Goal: Transaction & Acquisition: Subscribe to service/newsletter

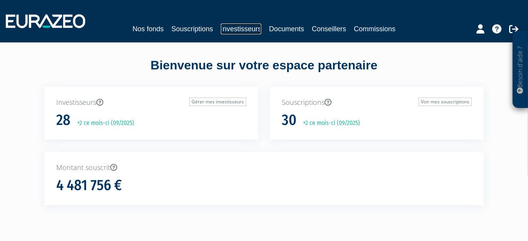
click at [225, 29] on link "Investisseurs" at bounding box center [241, 29] width 40 height 11
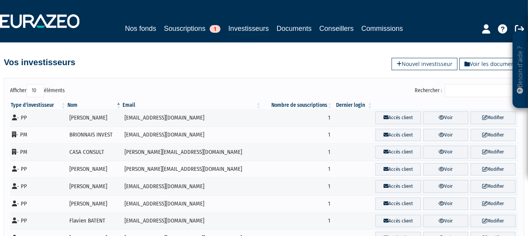
click at [466, 88] on input "Rechercher :" at bounding box center [481, 90] width 73 height 13
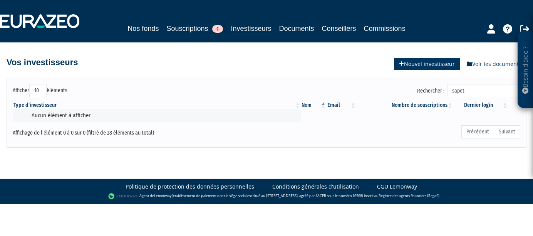
type input "sapet"
click at [399, 64] on icon at bounding box center [401, 63] width 5 height 5
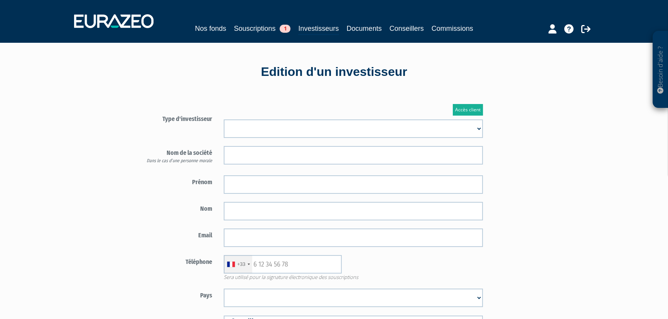
click at [296, 127] on select "Mr Mme Société" at bounding box center [353, 128] width 259 height 19
select select "3"
click at [224, 119] on select "Mr Mme Société" at bounding box center [353, 128] width 259 height 19
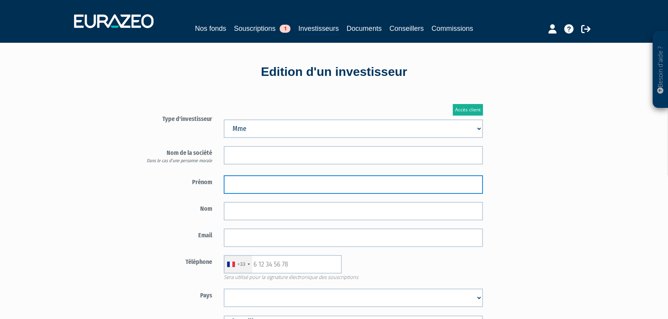
click at [243, 183] on input "text" at bounding box center [353, 184] width 259 height 19
click at [235, 185] on input "text" at bounding box center [353, 184] width 259 height 19
click at [292, 182] on input "Catherine" at bounding box center [353, 184] width 259 height 19
type input "Catherine, Marie, Frédérique"
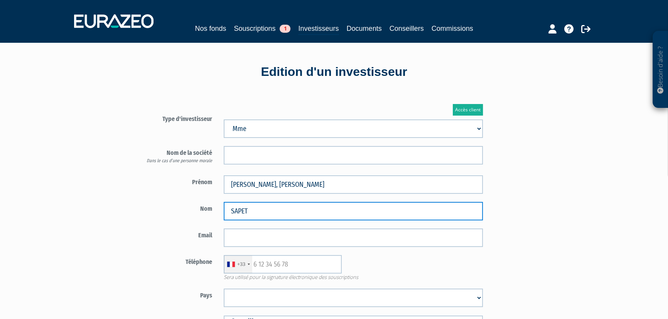
type input "SAPET"
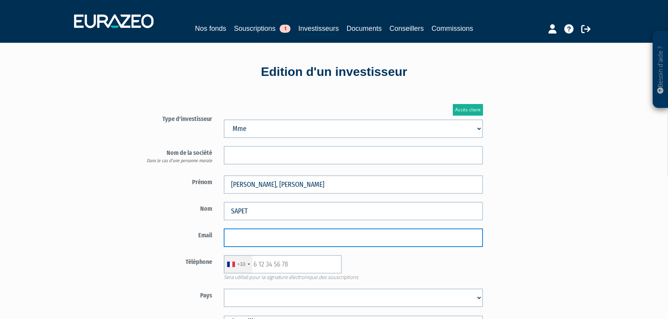
click at [248, 232] on input "email" at bounding box center [353, 238] width 259 height 19
paste input "mariesapet@gmail.com"
type input "mariesapet@gmail.com"
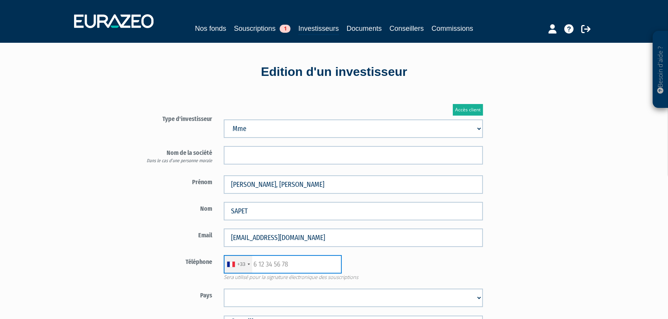
click at [282, 241] on input "text" at bounding box center [283, 264] width 118 height 19
paste input "06 20 59 75 43"
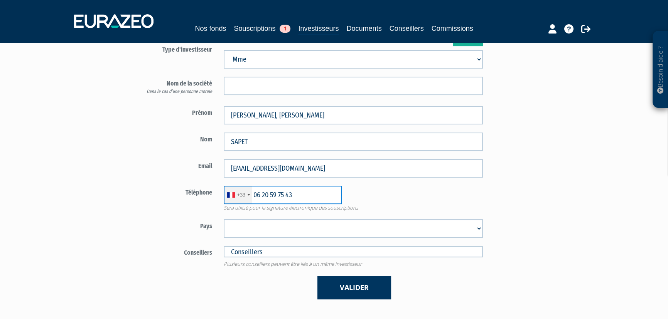
scroll to position [81, 0]
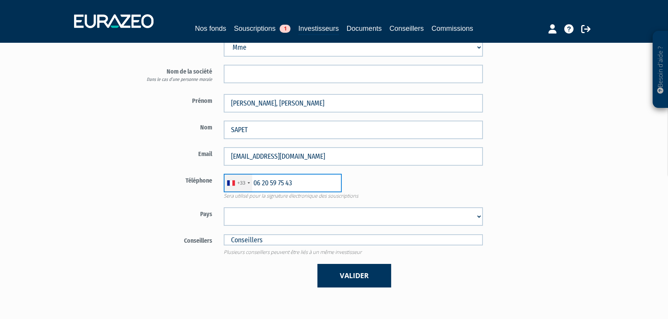
type input "06 20 59 75 43"
click at [245, 219] on select "Afghanistan Afrique du Sud Albanie Algérie Allemagne Andorre Angola Anguilla An…" at bounding box center [353, 216] width 259 height 19
select select "75"
click at [224, 207] on select "Afghanistan Afrique du Sud Albanie Algérie Allemagne Andorre Angola Anguilla An…" at bounding box center [353, 216] width 259 height 19
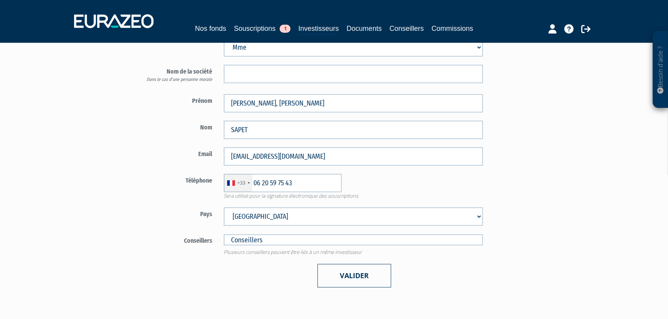
click at [346, 241] on button "Valider" at bounding box center [354, 276] width 74 height 24
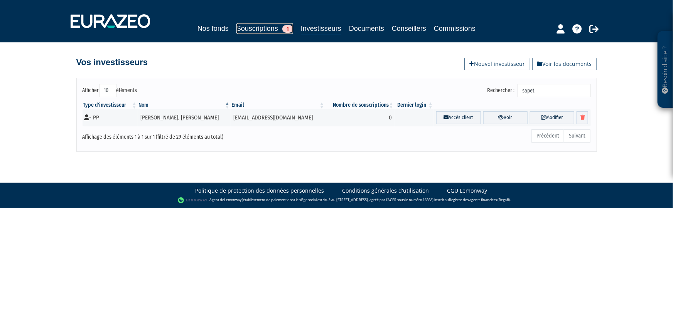
click at [244, 26] on link "Souscriptions 1" at bounding box center [264, 28] width 57 height 11
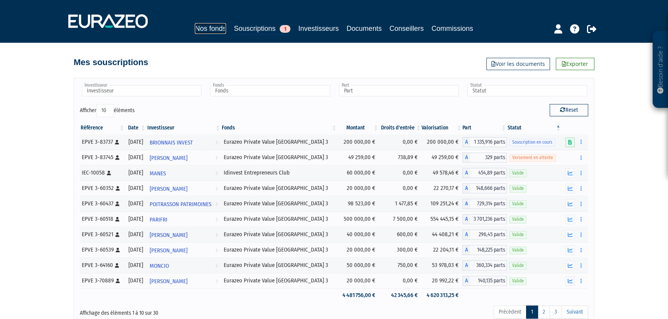
click at [209, 30] on link "Nos fonds" at bounding box center [210, 28] width 31 height 11
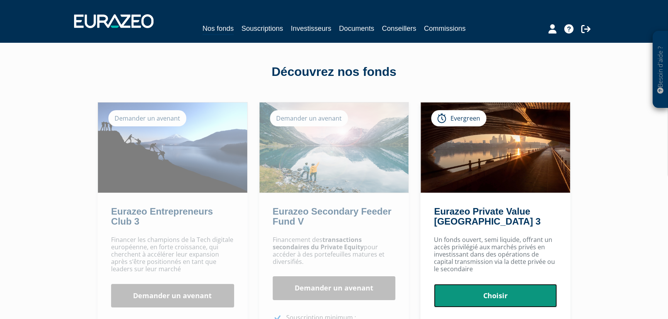
click at [492, 293] on link "Choisir" at bounding box center [495, 296] width 123 height 24
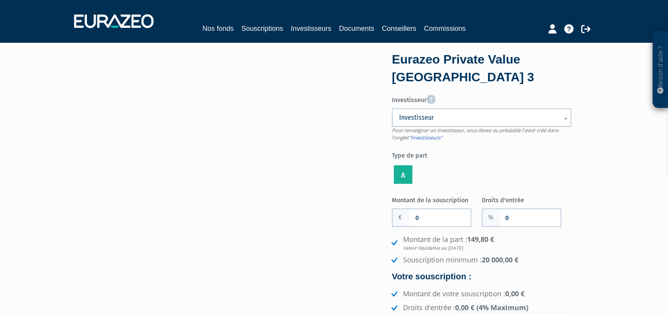
click at [450, 119] on span "Investisseur" at bounding box center [476, 117] width 155 height 9
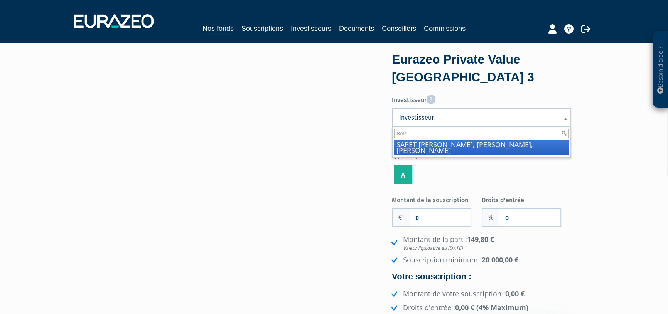
type input "SAP"
click at [442, 146] on li "SAP ET Catherine, Marie, Frédérique" at bounding box center [481, 147] width 175 height 15
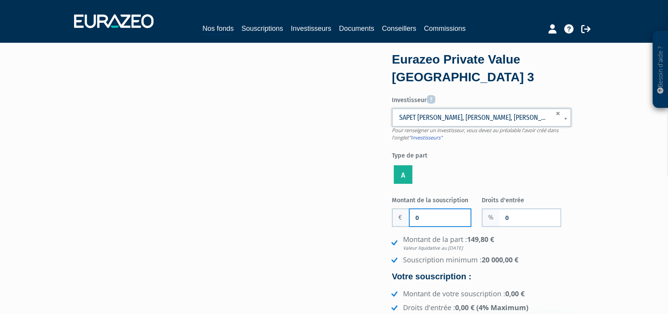
click at [414, 214] on input "0" at bounding box center [439, 217] width 61 height 17
type input "150 000"
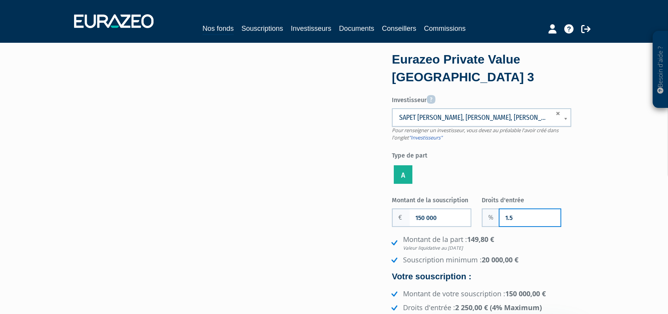
type input "1.5"
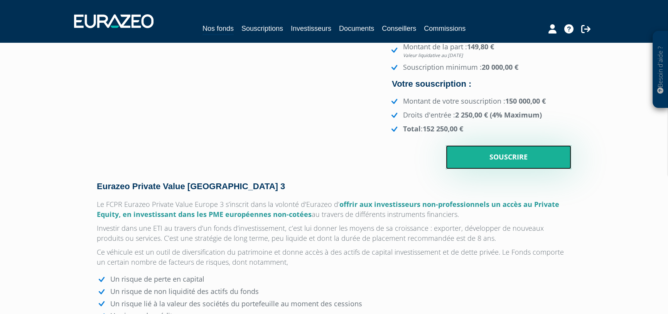
scroll to position [29, 0]
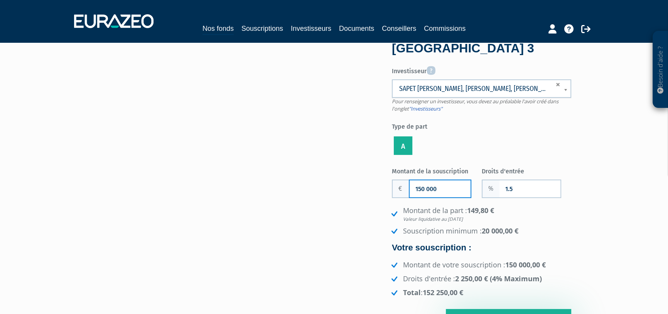
click at [418, 188] on input "150 000" at bounding box center [439, 188] width 61 height 17
click at [421, 186] on input "149 000" at bounding box center [439, 188] width 61 height 17
drag, startPoint x: 422, startPoint y: 187, endPoint x: 475, endPoint y: 181, distance: 53.9
click at [422, 187] on input "148 000" at bounding box center [439, 188] width 61 height 17
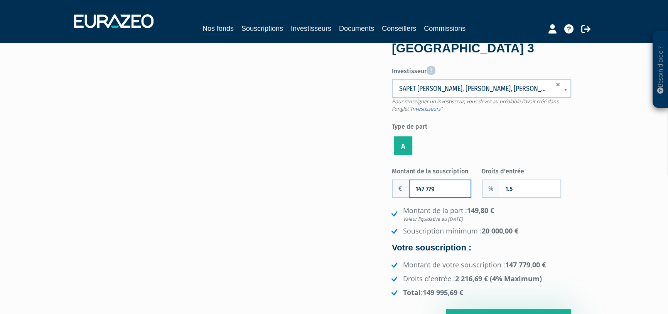
drag, startPoint x: 429, startPoint y: 188, endPoint x: 443, endPoint y: 188, distance: 14.6
click at [443, 188] on input "147 779" at bounding box center [439, 188] width 61 height 17
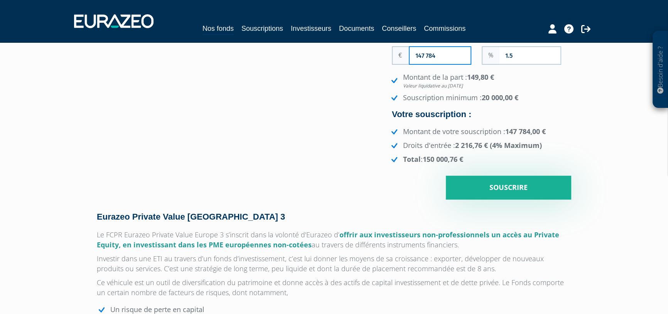
scroll to position [193, 0]
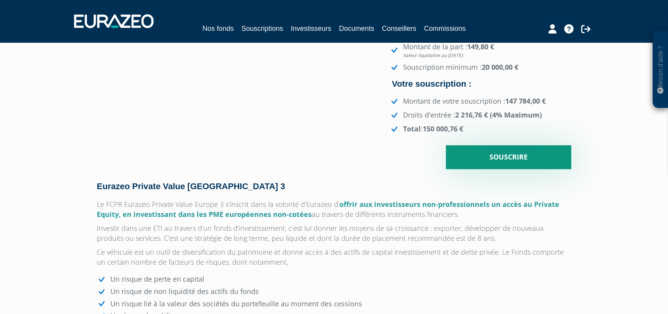
type input "147 784"
click at [512, 157] on input "Souscrire" at bounding box center [508, 157] width 125 height 24
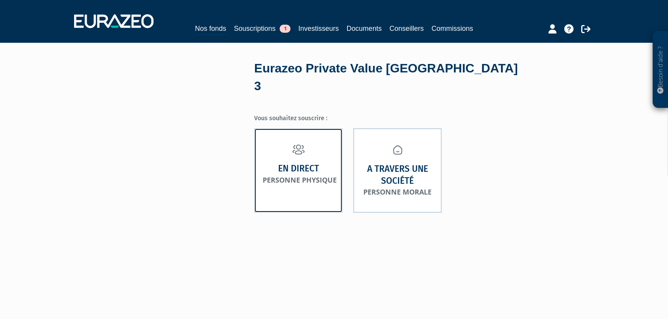
click at [297, 163] on strong "En direct" at bounding box center [298, 169] width 41 height 12
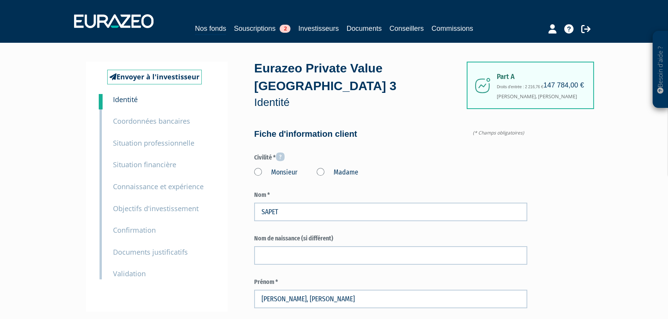
click at [320, 174] on label "Madame" at bounding box center [337, 173] width 42 height 10
click at [0, 0] on "Madame" at bounding box center [0, 0] width 0 height 0
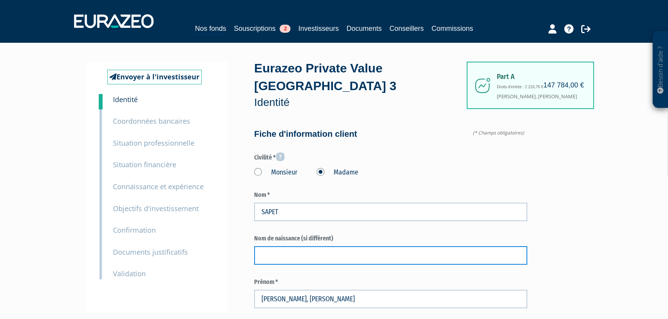
click at [288, 252] on input "text" at bounding box center [390, 255] width 273 height 19
click at [279, 254] on input "text" at bounding box center [390, 255] width 273 height 19
type input "p"
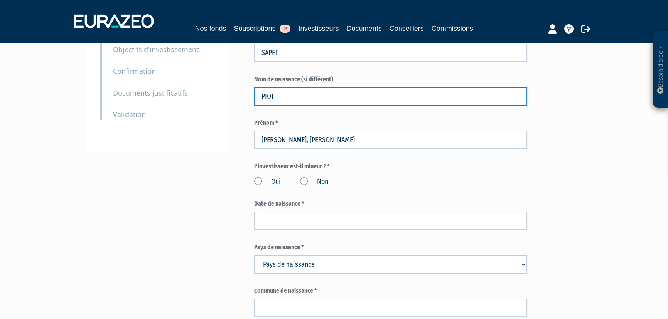
scroll to position [163, 0]
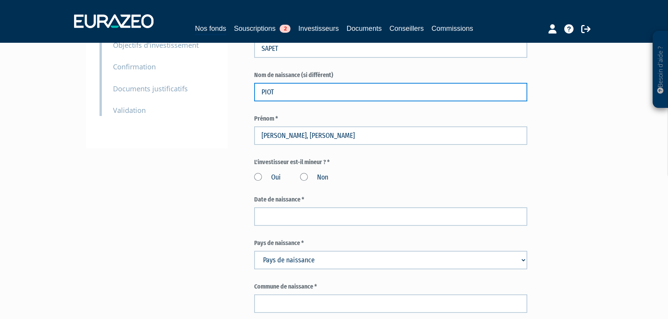
type input "PIOT"
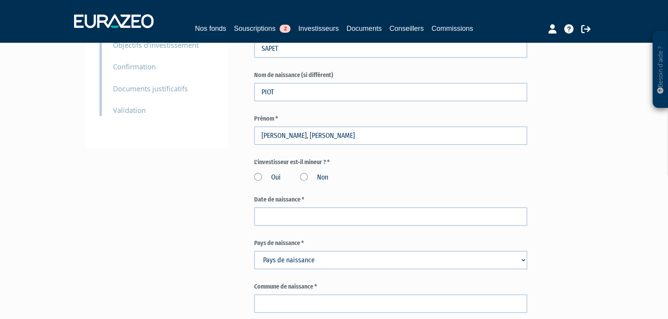
click at [304, 176] on label "Non" at bounding box center [314, 178] width 28 height 10
click at [0, 0] on input "Non" at bounding box center [0, 0] width 0 height 0
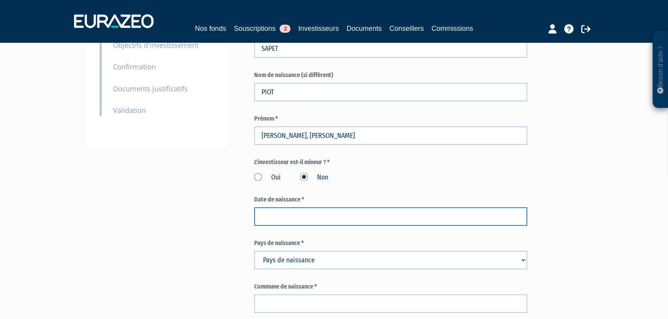
click at [284, 218] on input at bounding box center [390, 216] width 273 height 19
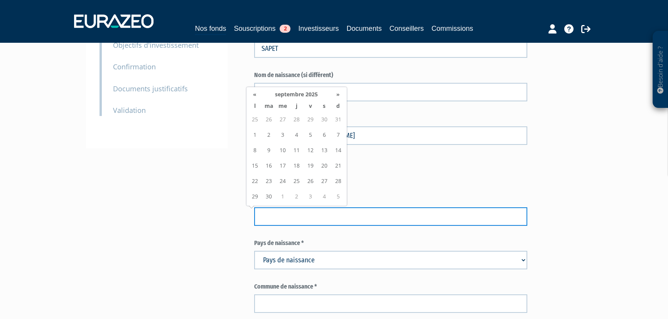
click at [272, 214] on input at bounding box center [390, 216] width 273 height 19
type input "10/07/1960"
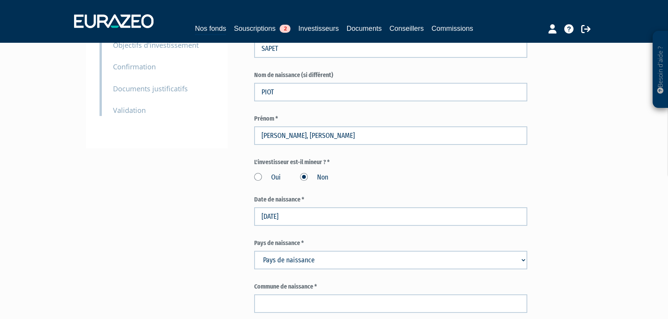
click at [337, 259] on select "Pays de naissance Afghanistan Afrique du Sud Albanie Algérie Allemagne Andorre" at bounding box center [390, 260] width 273 height 19
select select "210"
click at [254, 251] on select "Pays de naissance Afghanistan Afrique du Sud Albanie Algérie Allemagne Andorre" at bounding box center [390, 260] width 273 height 19
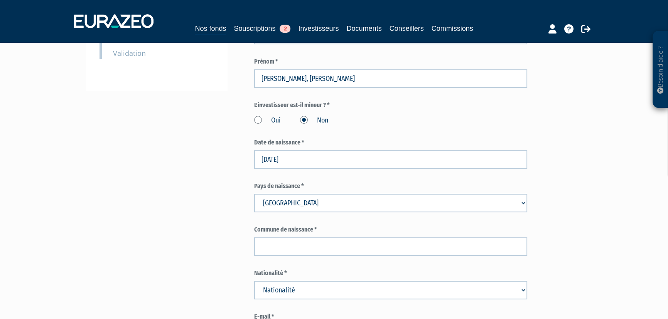
scroll to position [245, 0]
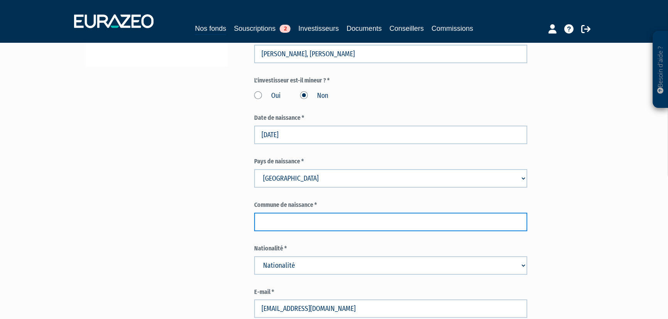
click at [297, 220] on input "text" at bounding box center [390, 222] width 273 height 19
type input "Genève"
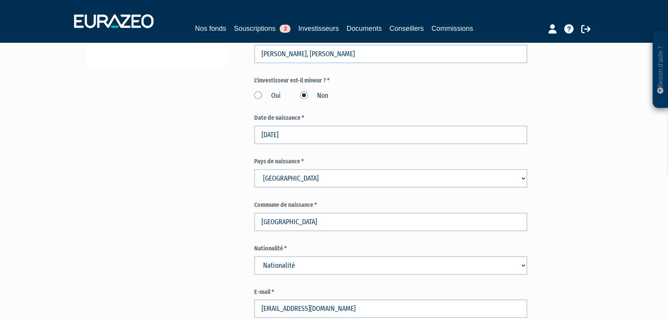
click at [301, 266] on select "Nationalité Afghanistan Afrique du Sud Albanie Algérie Allemagne Andorre" at bounding box center [390, 265] width 273 height 19
select select "75"
click at [254, 256] on select "Nationalité Afghanistan Afrique du Sud Albanie Algérie Allemagne Andorre" at bounding box center [390, 265] width 273 height 19
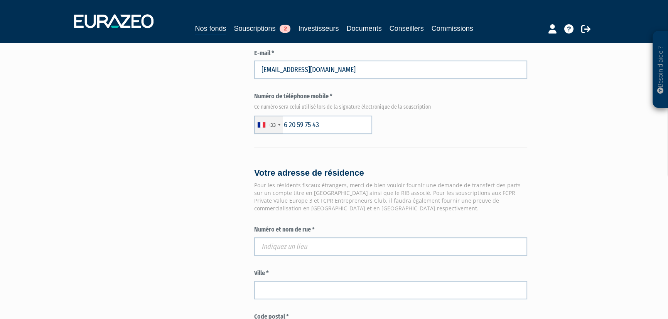
scroll to position [572, 0]
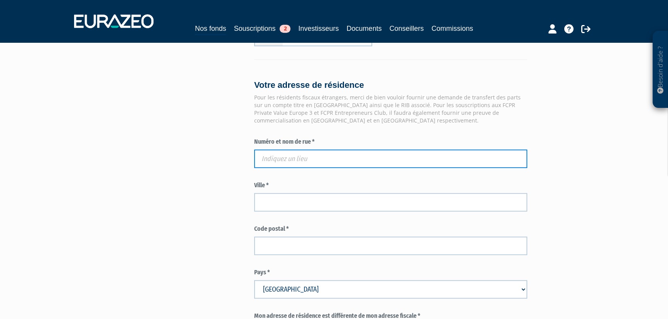
click at [290, 155] on input "text" at bounding box center [390, 159] width 273 height 19
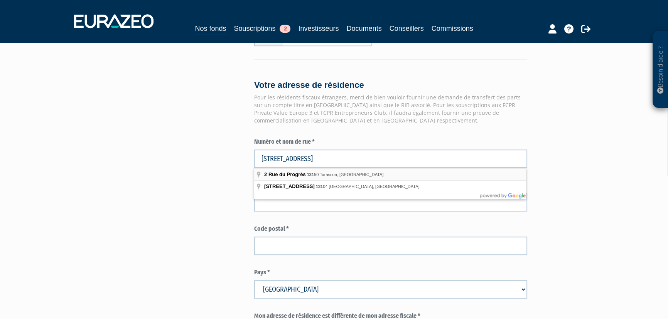
type input "2 Rue du Progrès, 13150 Tarascon, France"
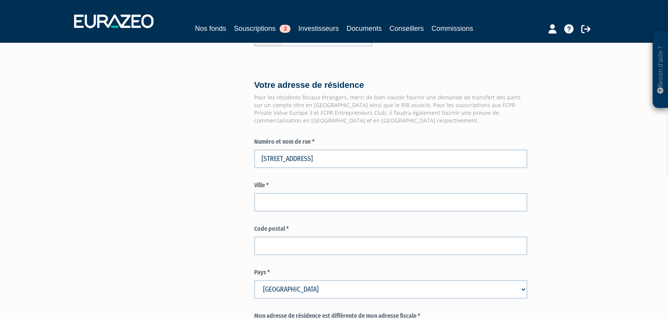
type input "Tarascon"
type input "13150"
type input "2 Rue du Progrès"
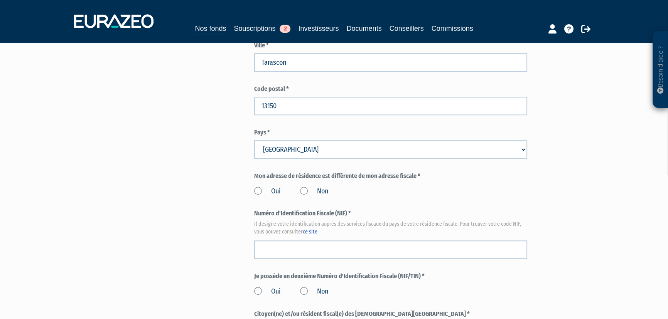
scroll to position [736, 0]
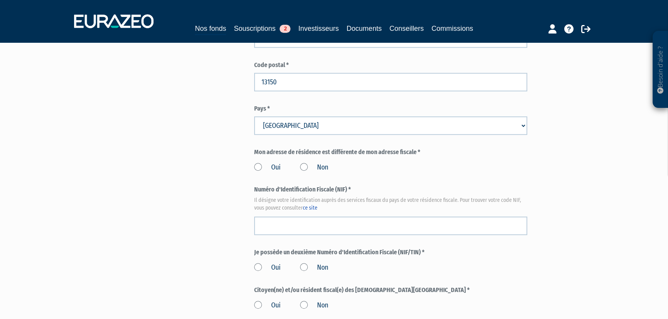
click at [306, 165] on label "Non" at bounding box center [314, 168] width 28 height 10
click at [0, 0] on input "Non" at bounding box center [0, 0] width 0 height 0
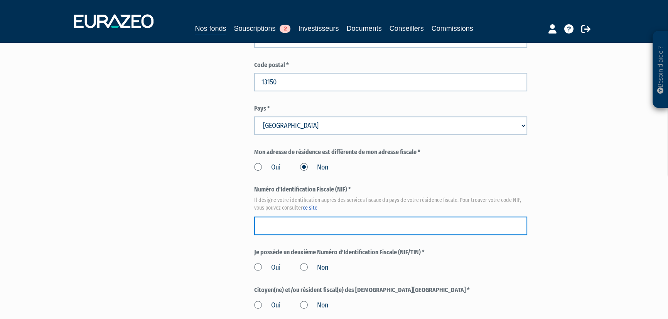
click at [292, 227] on input "text" at bounding box center [390, 226] width 273 height 19
paste input "0349348008303"
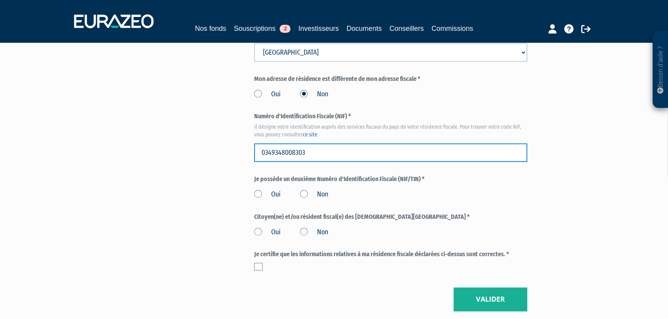
scroll to position [817, 0]
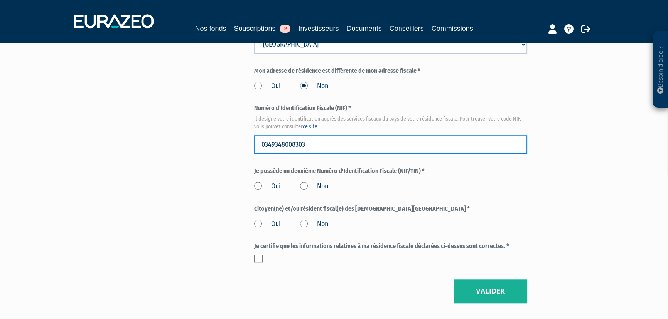
type input "0349348008303"
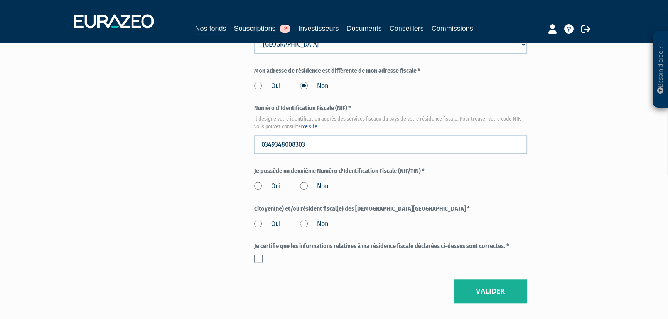
click at [304, 187] on label "Non" at bounding box center [314, 187] width 28 height 10
click at [0, 0] on input "Non" at bounding box center [0, 0] width 0 height 0
click at [306, 221] on label "Non" at bounding box center [314, 224] width 28 height 10
click at [0, 0] on input "Non" at bounding box center [0, 0] width 0 height 0
click at [255, 259] on label at bounding box center [258, 259] width 8 height 8
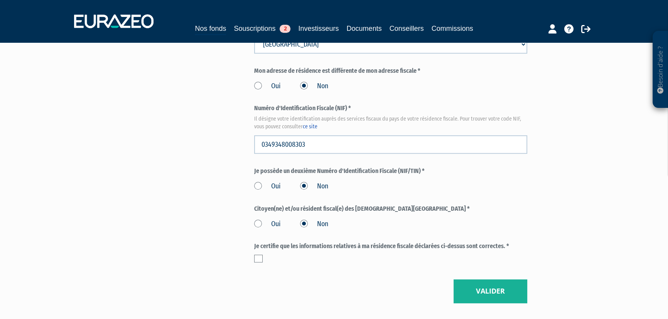
click at [0, 0] on input "checkbox" at bounding box center [0, 0] width 0 height 0
click at [493, 288] on button "Valider" at bounding box center [490, 291] width 74 height 24
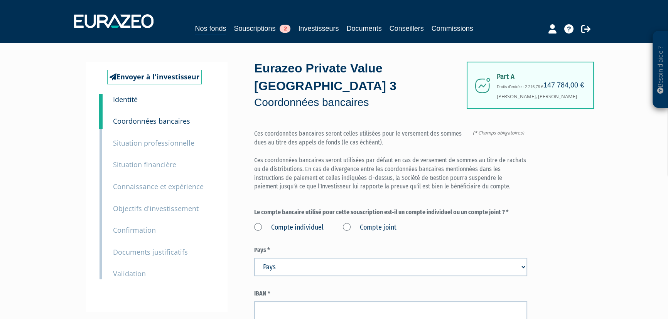
click at [274, 227] on label "Compte individuel" at bounding box center [288, 228] width 69 height 10
click at [0, 0] on individuel "Compte individuel" at bounding box center [0, 0] width 0 height 0
click at [274, 267] on select "Pays Afghanistan Afrique du Sud Albanie Algérie Allemagne Andorre" at bounding box center [390, 267] width 273 height 19
select select "75"
click at [254, 258] on select "Pays Afghanistan Afrique du Sud Albanie Algérie Allemagne Andorre" at bounding box center [390, 267] width 273 height 19
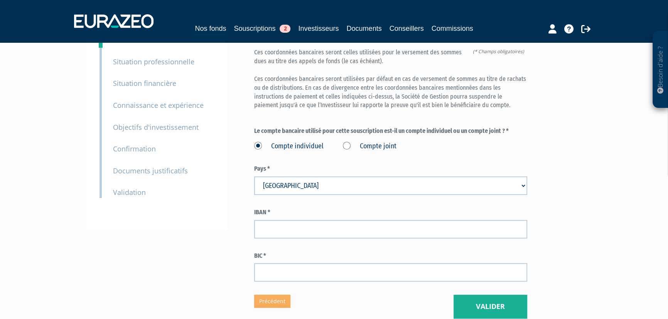
scroll to position [156, 0]
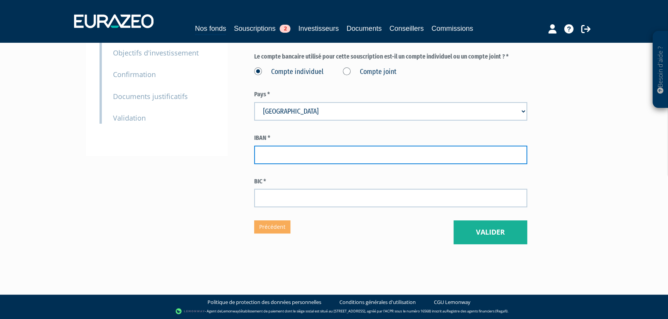
click at [288, 153] on input "text" at bounding box center [390, 155] width 273 height 19
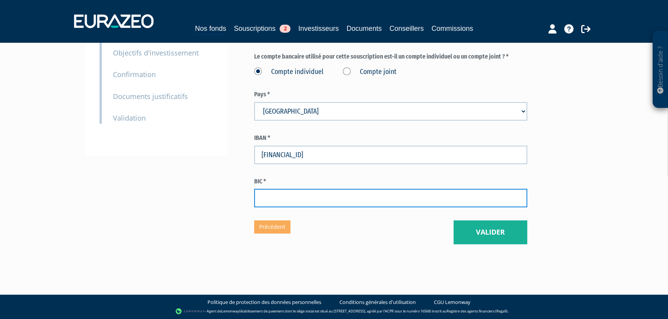
click at [291, 201] on input "text" at bounding box center [390, 198] width 273 height 19
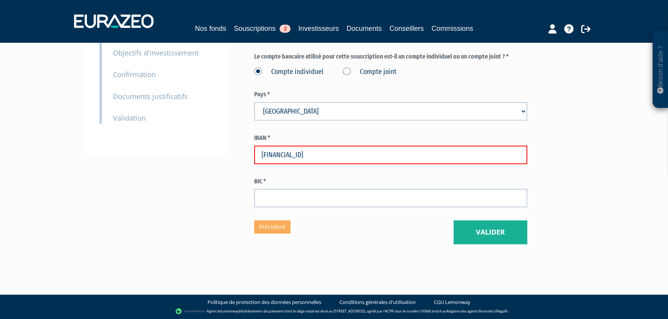
drag, startPoint x: 266, startPoint y: 156, endPoint x: 250, endPoint y: 151, distance: 17.6
click at [250, 151] on div "Envoyer à l'investisseur 1 Identité 2 Coordonnées bancaires 3 Situation profess…" at bounding box center [334, 75] width 484 height 338
type input "FR7610278091160002012330182"
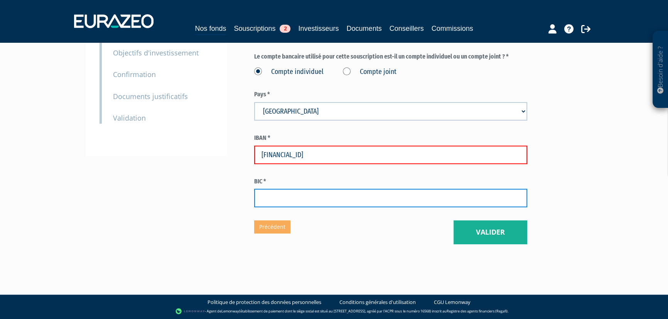
click at [279, 197] on input "text" at bounding box center [390, 198] width 273 height 19
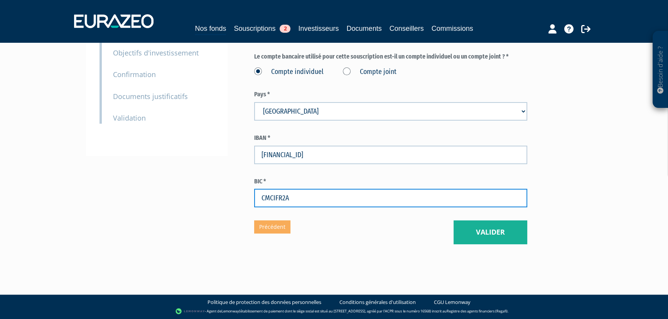
type input "CMCIFR2A"
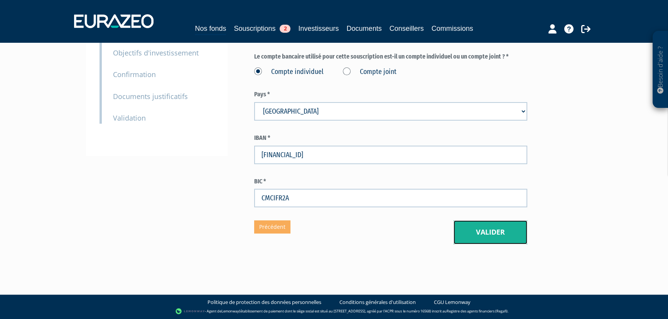
click at [492, 232] on button "Valider" at bounding box center [490, 232] width 74 height 24
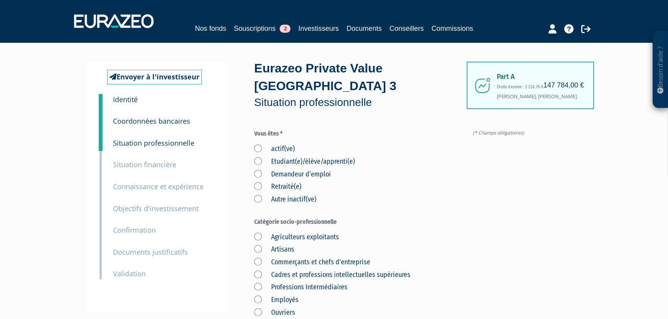
click at [257, 146] on label "actif(ve)" at bounding box center [274, 149] width 40 height 10
click at [0, 0] on input "actif(ve)" at bounding box center [0, 0] width 0 height 0
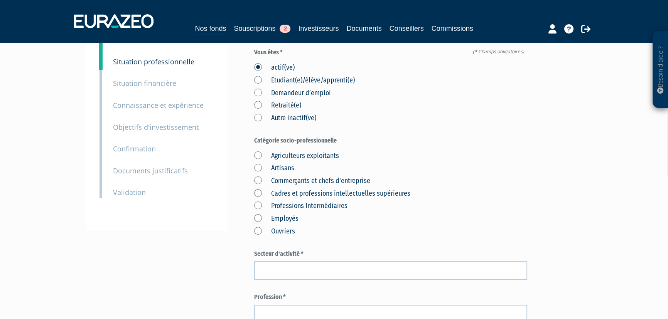
click at [258, 169] on label "Artisans" at bounding box center [274, 168] width 40 height 10
click at [0, 0] on input "Artisans" at bounding box center [0, 0] width 0 height 0
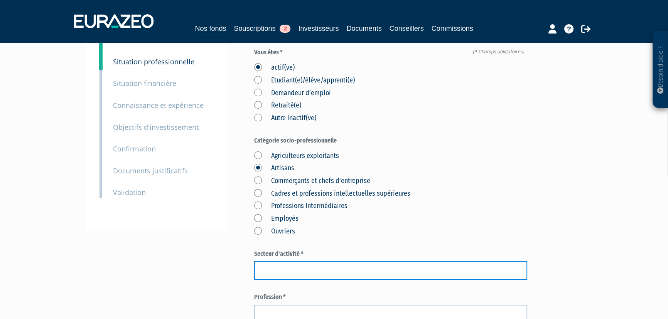
click at [321, 269] on input "text" at bounding box center [390, 270] width 273 height 19
type input "f"
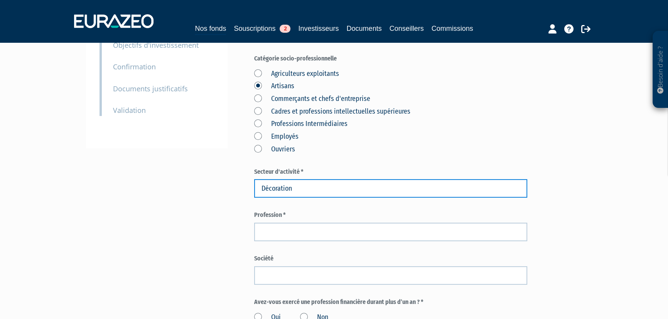
type input "Décoration"
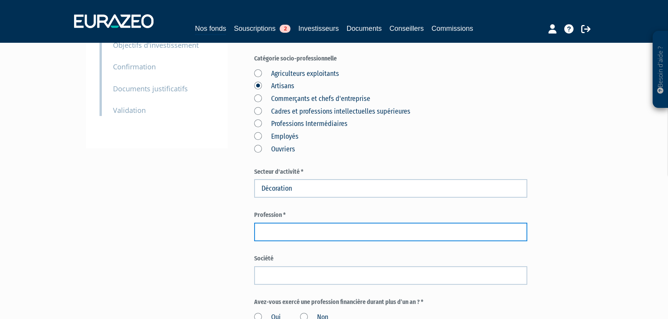
drag, startPoint x: 274, startPoint y: 235, endPoint x: 269, endPoint y: 233, distance: 5.4
click at [274, 235] on input "text" at bounding box center [390, 232] width 273 height 19
type input "Auto-Entrepreneur"
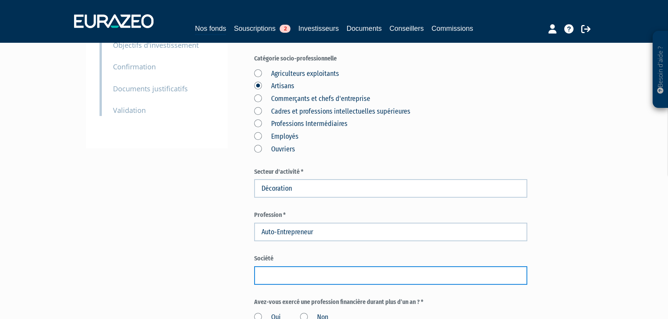
click at [338, 273] on input "text" at bounding box center [390, 275] width 273 height 19
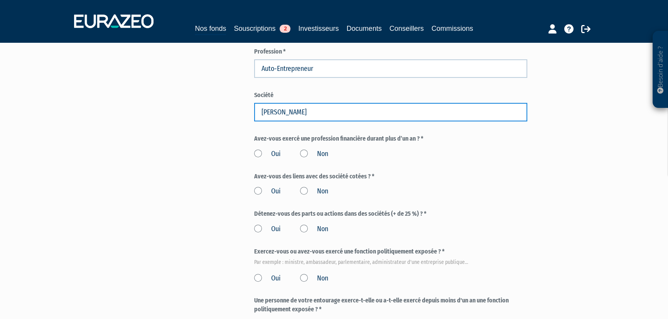
type input "SAPET CATHERINE"
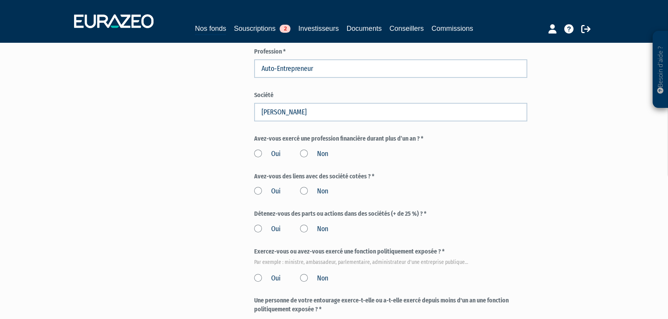
click at [308, 155] on label "Non" at bounding box center [314, 154] width 28 height 10
click at [0, 0] on input "Non" at bounding box center [0, 0] width 0 height 0
click at [305, 189] on label "Non" at bounding box center [314, 192] width 28 height 10
click at [0, 0] on input "Non" at bounding box center [0, 0] width 0 height 0
click at [304, 229] on label "Non" at bounding box center [314, 229] width 28 height 10
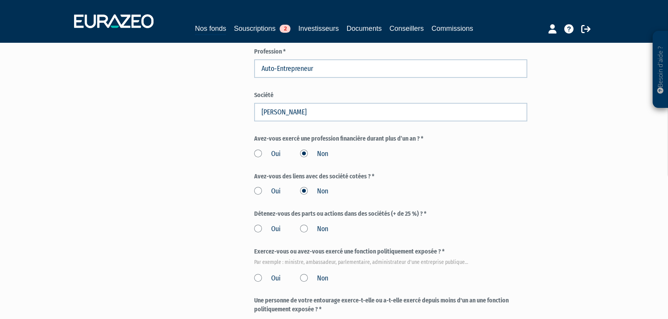
click at [0, 0] on input "Non" at bounding box center [0, 0] width 0 height 0
click at [304, 279] on label "Non" at bounding box center [314, 279] width 28 height 10
click at [0, 0] on input "Non" at bounding box center [0, 0] width 0 height 0
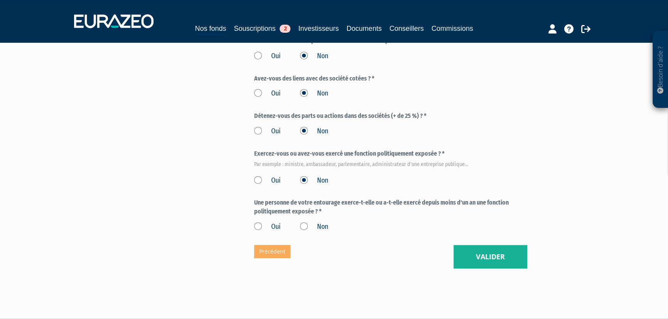
scroll to position [449, 0]
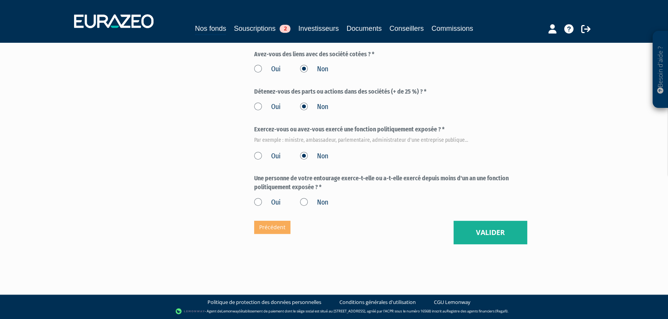
click at [305, 204] on label "Non" at bounding box center [314, 203] width 28 height 10
click at [0, 0] on input "Non" at bounding box center [0, 0] width 0 height 0
click at [500, 233] on button "Valider" at bounding box center [490, 233] width 74 height 24
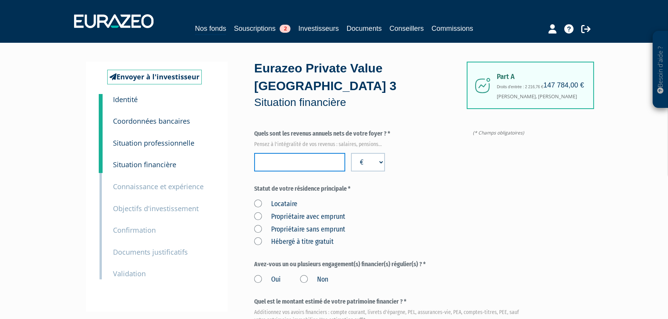
click at [294, 162] on input "number" at bounding box center [299, 162] width 91 height 19
type input "40000"
click at [259, 229] on label "Propriétaire sans emprunt" at bounding box center [299, 230] width 91 height 10
click at [0, 0] on emprunt "Propriétaire sans emprunt" at bounding box center [0, 0] width 0 height 0
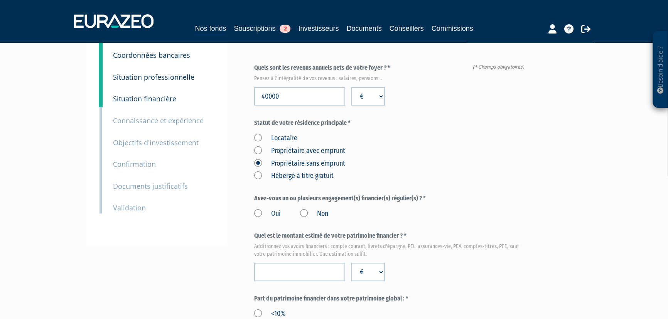
scroll to position [81, 0]
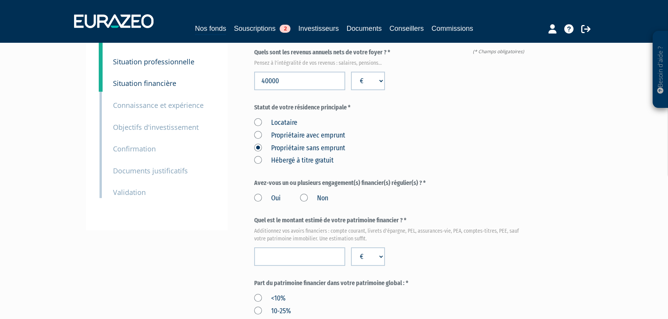
click at [303, 196] on label "Non" at bounding box center [314, 199] width 28 height 10
click at [0, 0] on input "Non" at bounding box center [0, 0] width 0 height 0
click at [280, 252] on input "number" at bounding box center [299, 256] width 91 height 19
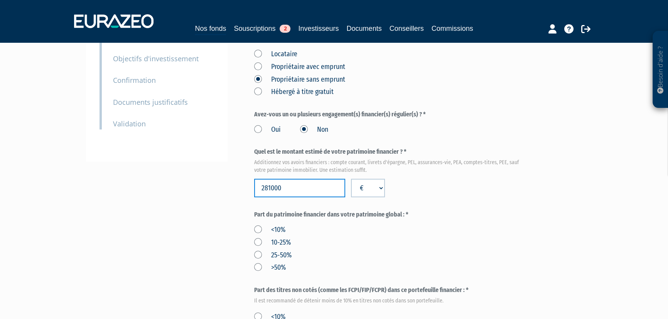
scroll to position [163, 0]
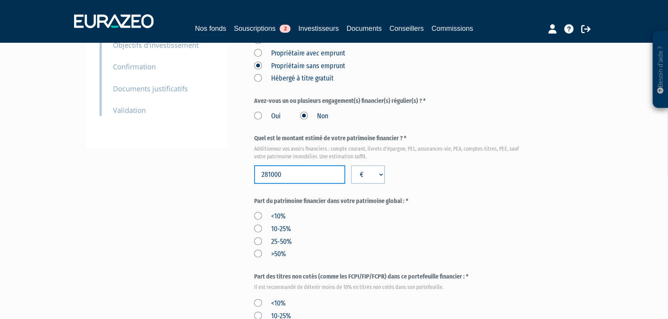
type input "281000"
click at [258, 230] on label "10-25%" at bounding box center [272, 229] width 37 height 10
click at [0, 0] on input "10-25%" at bounding box center [0, 0] width 0 height 0
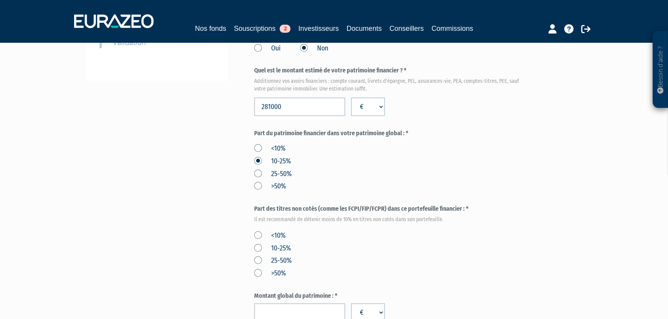
scroll to position [245, 0]
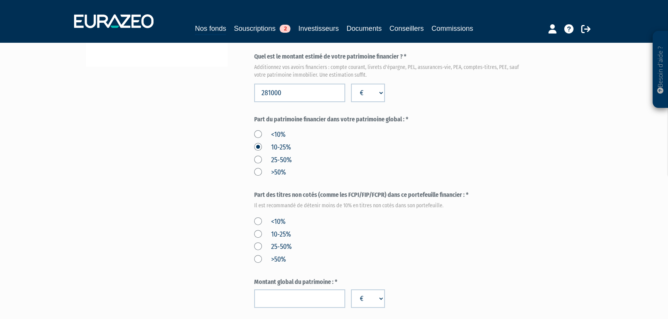
click at [257, 247] on label "25-50%" at bounding box center [272, 247] width 37 height 10
click at [0, 0] on input "25-50%" at bounding box center [0, 0] width 0 height 0
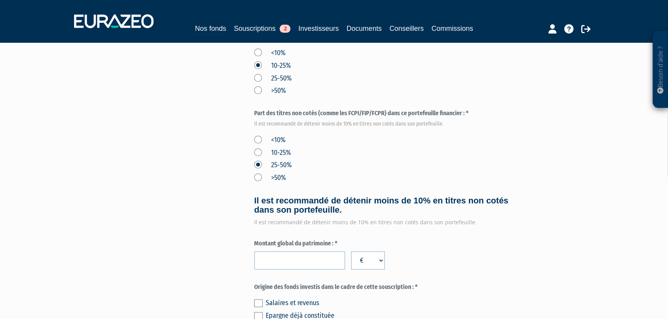
scroll to position [409, 0]
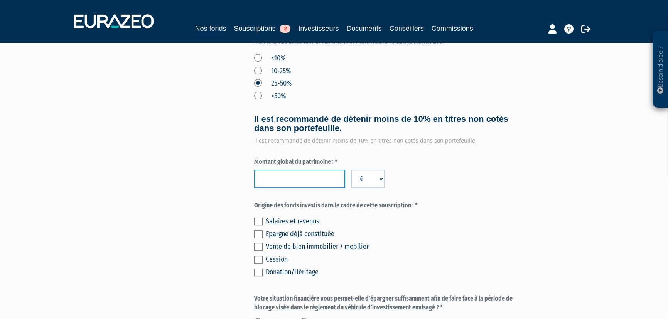
click at [265, 181] on input "number" at bounding box center [299, 179] width 91 height 19
type input "1158000"
click at [258, 244] on label at bounding box center [258, 247] width 8 height 8
click at [0, 0] on input "checkbox" at bounding box center [0, 0] width 0 height 0
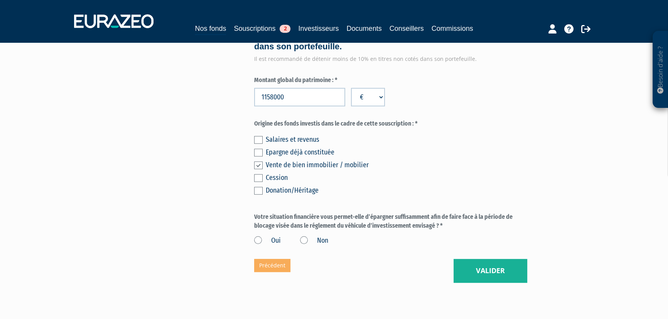
scroll to position [528, 0]
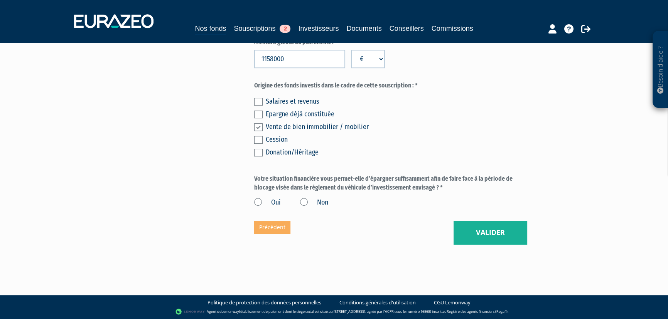
click at [258, 203] on label "Oui" at bounding box center [267, 203] width 27 height 10
click at [0, 0] on input "Oui" at bounding box center [0, 0] width 0 height 0
click at [494, 230] on button "Valider" at bounding box center [490, 233] width 74 height 24
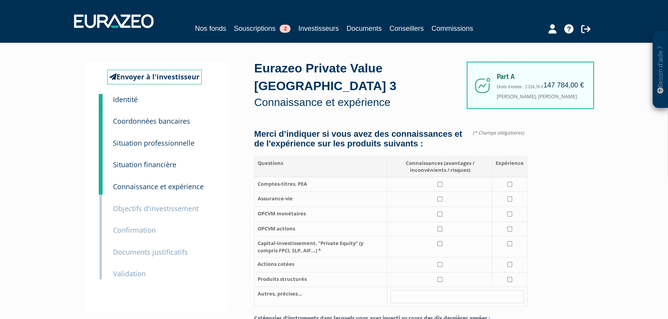
click at [155, 207] on small "Objectifs d'investissement" at bounding box center [156, 208] width 86 height 9
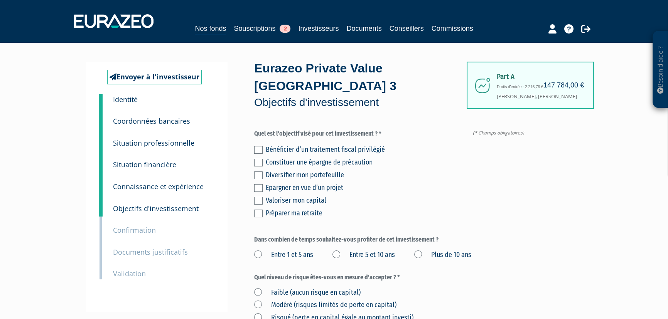
click at [261, 177] on label at bounding box center [258, 176] width 8 height 8
click at [0, 0] on input "checkbox" at bounding box center [0, 0] width 0 height 0
click at [259, 203] on label at bounding box center [258, 201] width 8 height 8
click at [0, 0] on input "checkbox" at bounding box center [0, 0] width 0 height 0
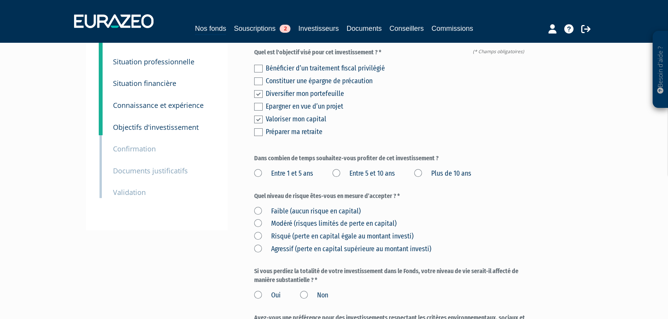
click at [338, 172] on label "Entre 5 et 10 ans" at bounding box center [363, 174] width 62 height 10
click at [0, 0] on ans "Entre 5 et 10 ans" at bounding box center [0, 0] width 0 height 0
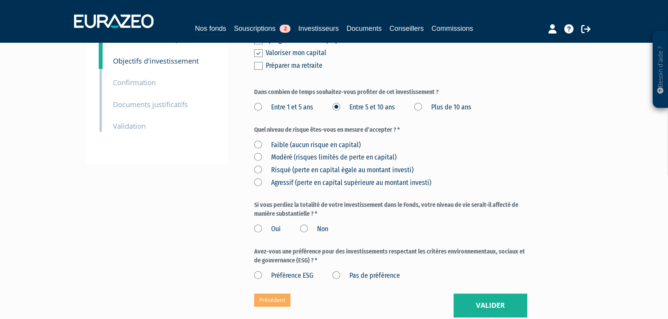
scroll to position [163, 0]
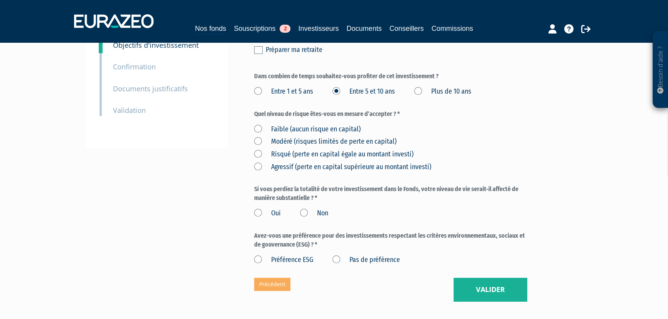
click at [255, 153] on label "Risqué (perte en capital égale au montant investi)" at bounding box center [333, 155] width 159 height 10
click at [0, 0] on investi\) "Risqué (perte en capital égale au montant investi)" at bounding box center [0, 0] width 0 height 0
click at [304, 213] on label "Non" at bounding box center [314, 214] width 28 height 10
click at [0, 0] on input "Non" at bounding box center [0, 0] width 0 height 0
click at [335, 256] on label "Pas de préférence" at bounding box center [365, 260] width 67 height 10
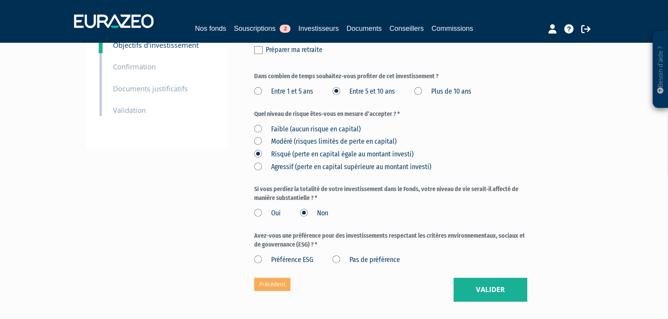
click at [0, 0] on préférence "Pas de préférence" at bounding box center [0, 0] width 0 height 0
click at [496, 292] on button "Valider" at bounding box center [490, 290] width 74 height 24
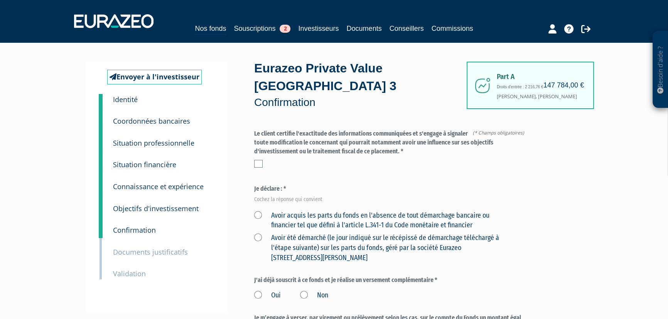
click at [259, 167] on label at bounding box center [258, 164] width 8 height 8
click at [0, 0] on input "checkbox" at bounding box center [0, 0] width 0 height 0
click at [259, 214] on label "Avoir acquis les parts du fonds en l'absence de tout démarchage bancaire ou fin…" at bounding box center [381, 221] width 255 height 20
click at [0, 0] on financier "Avoir acquis les parts du fonds en l'absence de tout démarchage bancaire ou fin…" at bounding box center [0, 0] width 0 height 0
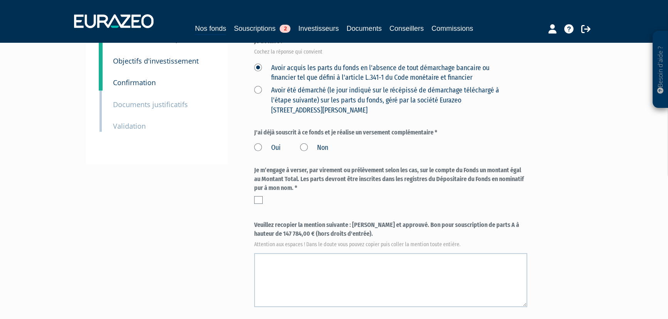
scroll to position [163, 0]
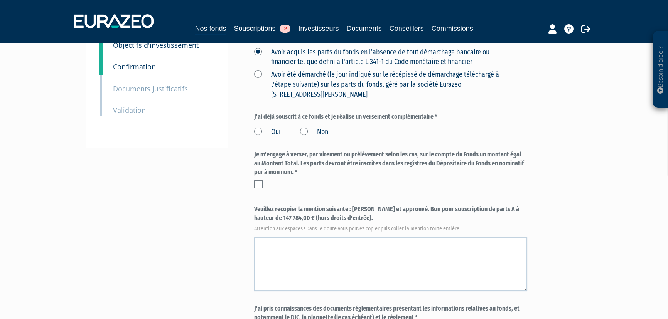
click at [303, 131] on label "Non" at bounding box center [314, 132] width 28 height 10
click at [0, 0] on input "Non" at bounding box center [0, 0] width 0 height 0
click at [259, 181] on label at bounding box center [258, 184] width 8 height 8
click at [0, 0] on input "checkbox" at bounding box center [0, 0] width 0 height 0
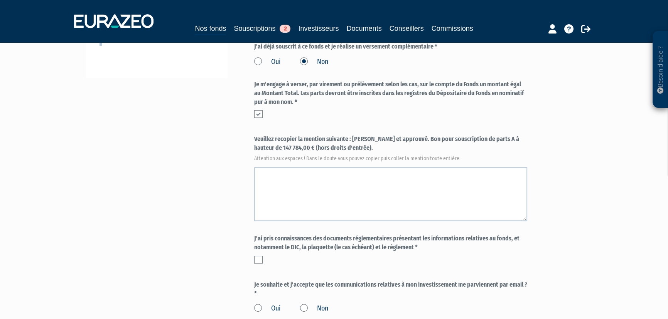
scroll to position [245, 0]
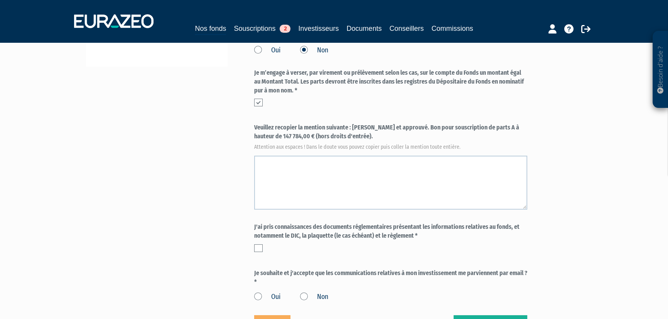
drag, startPoint x: 353, startPoint y: 127, endPoint x: 372, endPoint y: 133, distance: 19.8
click at [372, 133] on label "Veuillez recopier la mention suivante : [PERSON_NAME] et approuvé. Bon pour sou…" at bounding box center [390, 135] width 273 height 25
copy label "[PERSON_NAME] et approuvé. Bon pour souscription de parts A à hauteur de 147 78…"
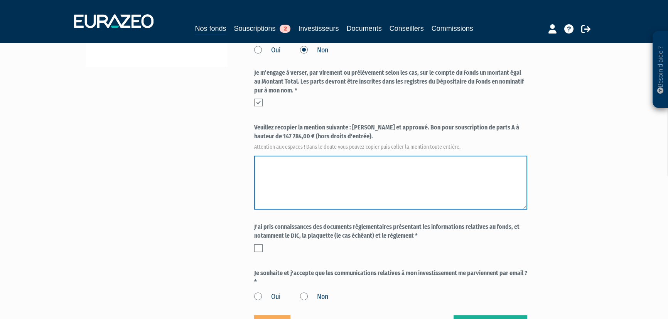
click at [266, 161] on textarea at bounding box center [390, 183] width 273 height 54
paste textarea "[PERSON_NAME] et approuvé. Bon pour souscription de parts A à hauteur de 147 78…"
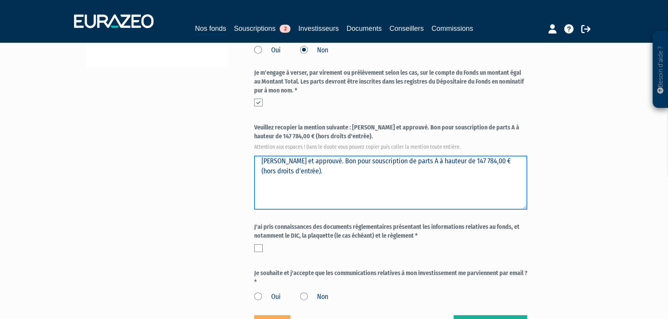
type textarea "[PERSON_NAME] et approuvé. Bon pour souscription de parts A à hauteur de 147 78…"
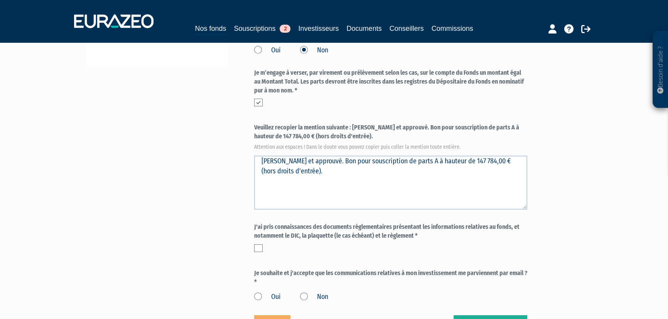
click at [257, 247] on label at bounding box center [258, 248] width 8 height 8
click at [0, 0] on input "checkbox" at bounding box center [0, 0] width 0 height 0
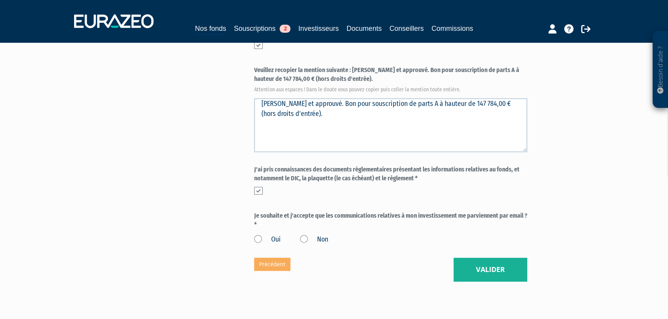
scroll to position [327, 0]
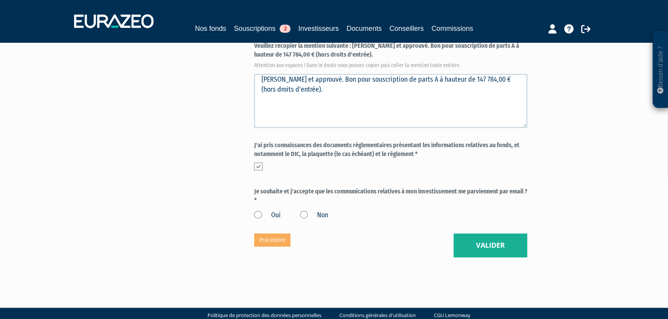
drag, startPoint x: 259, startPoint y: 213, endPoint x: 274, endPoint y: 214, distance: 15.5
click at [258, 214] on label "Oui" at bounding box center [267, 215] width 27 height 10
click at [0, 0] on input "Oui" at bounding box center [0, 0] width 0 height 0
click at [499, 247] on button "Valider" at bounding box center [490, 246] width 74 height 24
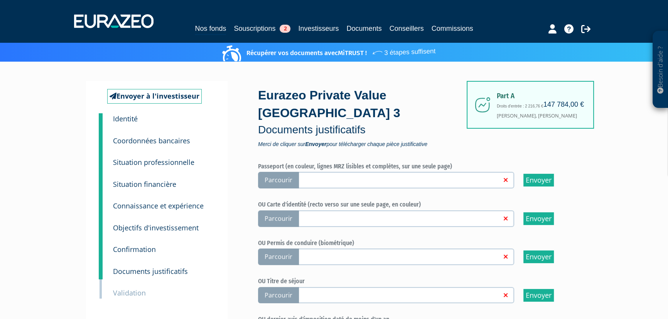
click at [275, 215] on span "Parcourir" at bounding box center [278, 218] width 41 height 17
click at [0, 0] on input "Parcourir" at bounding box center [0, 0] width 0 height 0
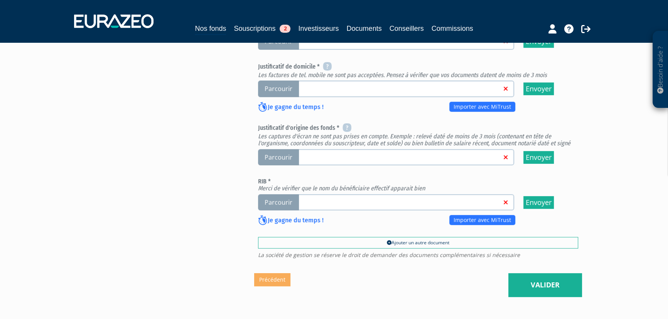
scroll to position [343, 0]
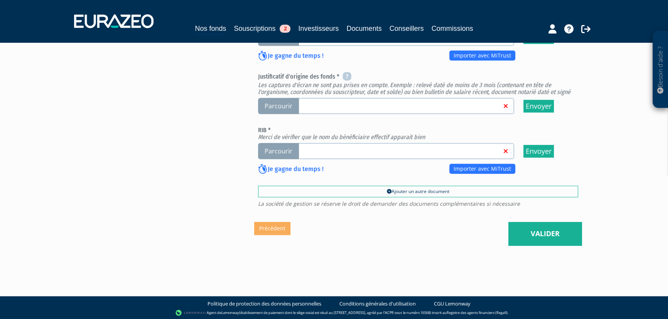
click at [268, 145] on span "Parcourir" at bounding box center [278, 151] width 41 height 17
click at [0, 0] on input "Parcourir" at bounding box center [0, 0] width 0 height 0
